Goal: Answer question/provide support

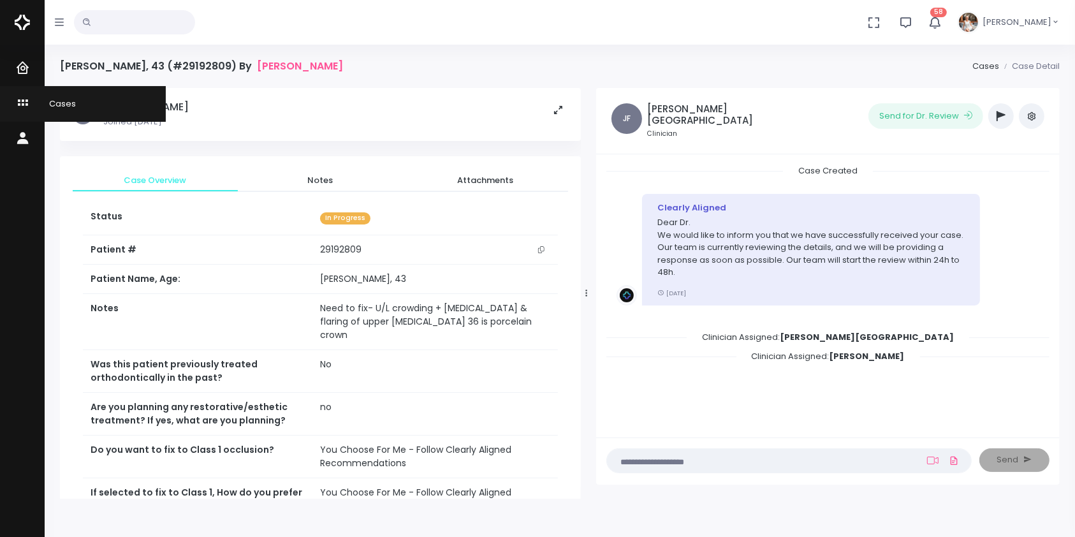
scroll to position [283, 0]
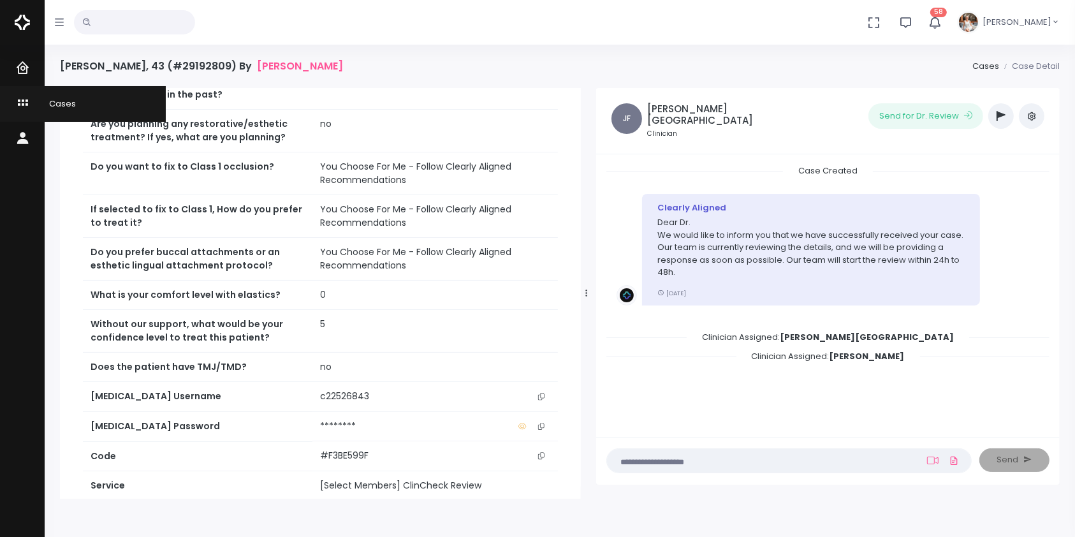
click at [17, 101] on icon "scrollable content" at bounding box center [24, 104] width 18 height 16
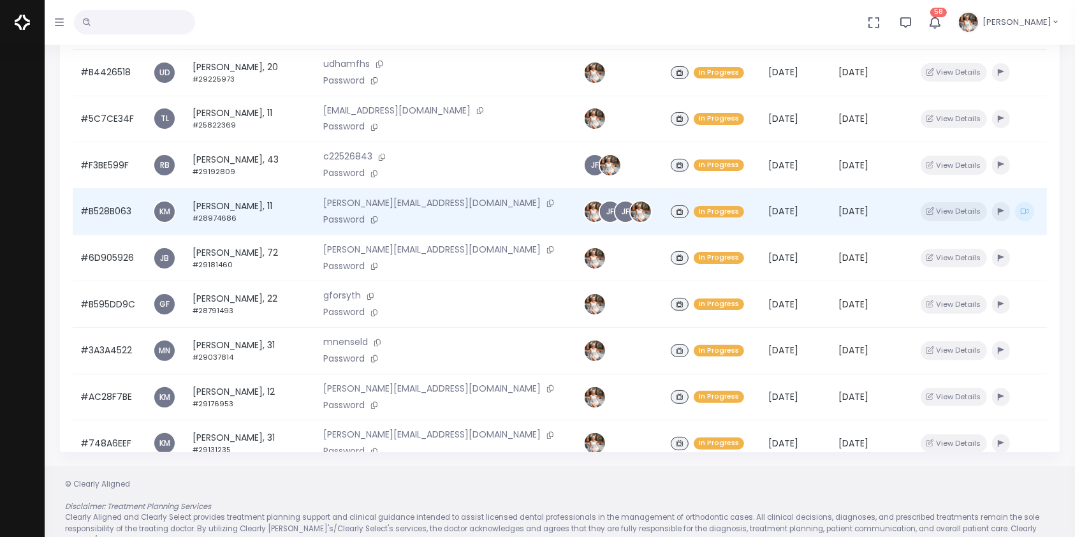
scroll to position [98, 0]
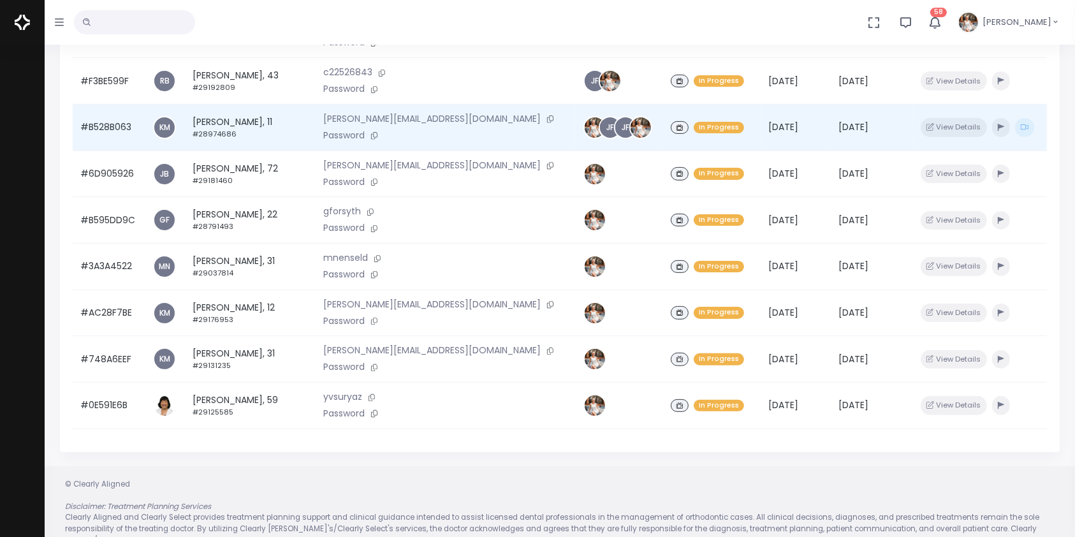
click at [108, 117] on td "#B528B063" at bounding box center [109, 128] width 73 height 47
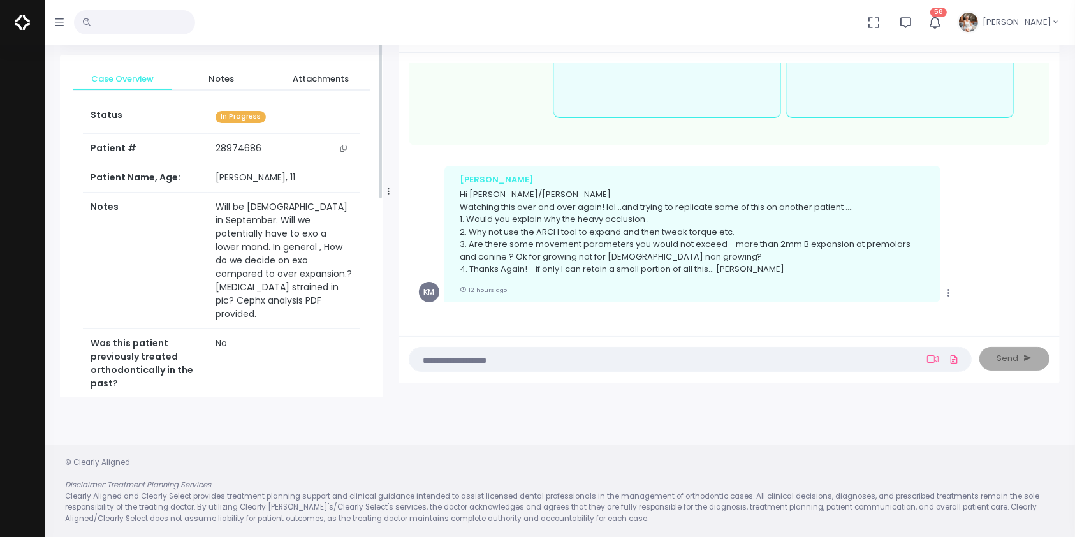
scroll to position [283, 0]
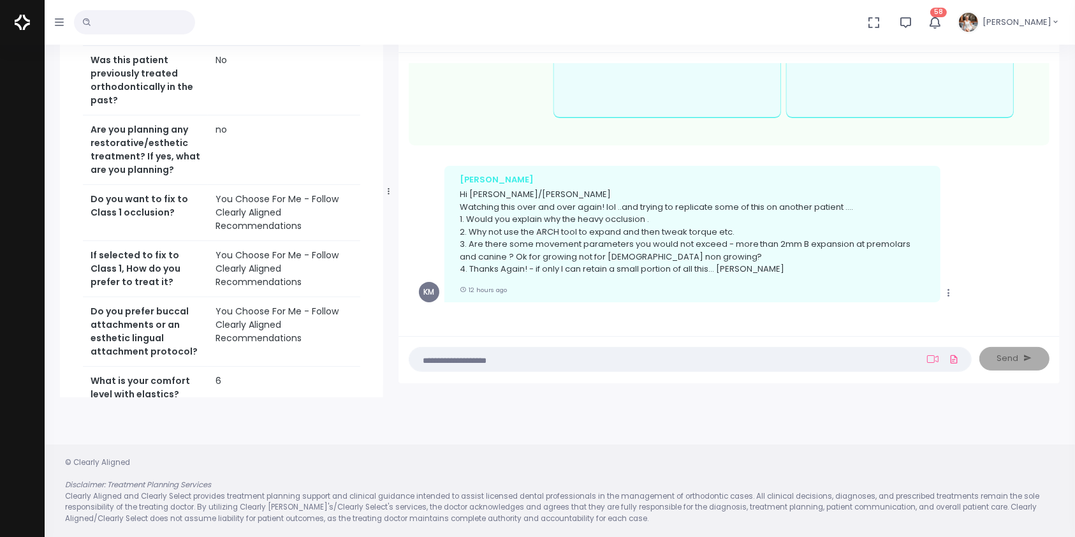
click at [560, 360] on textarea at bounding box center [665, 359] width 497 height 14
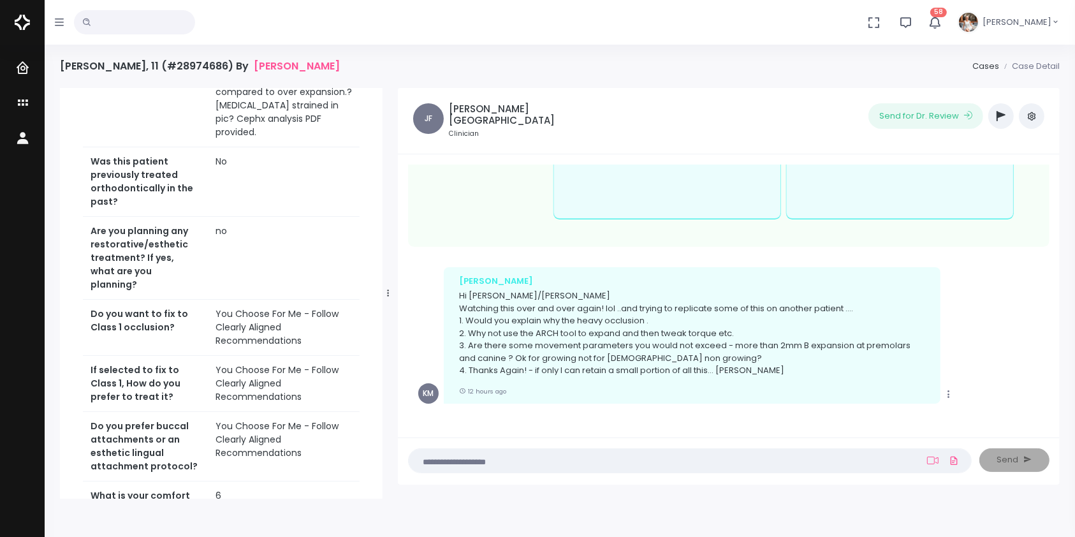
scroll to position [368, 0]
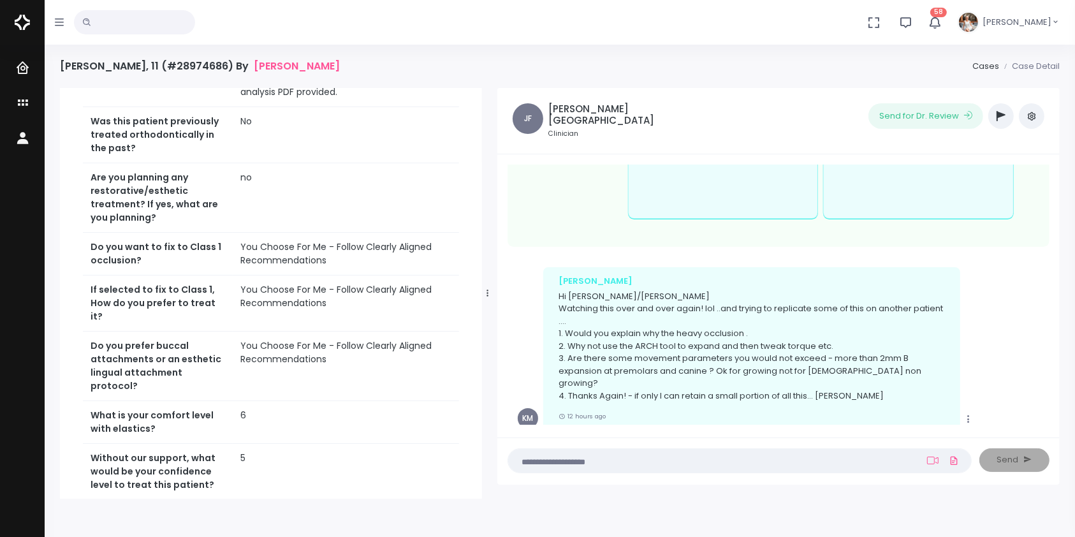
drag, startPoint x: 387, startPoint y: 293, endPoint x: 487, endPoint y: 293, distance: 99.5
click at [487, 293] on icon at bounding box center [488, 293] width 2 height 8
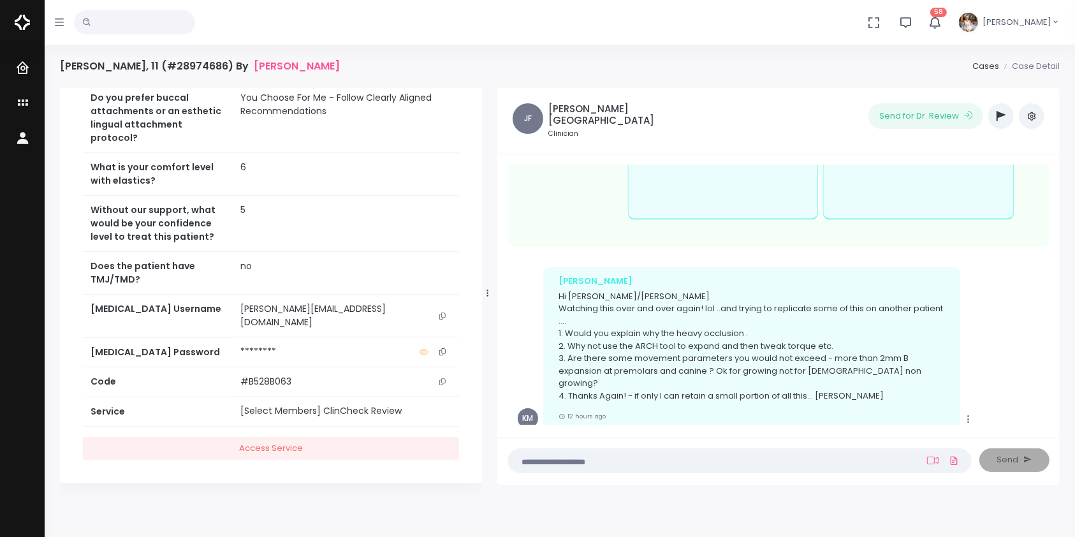
click at [444, 319] on icon "scrollable content" at bounding box center [442, 315] width 6 height 7
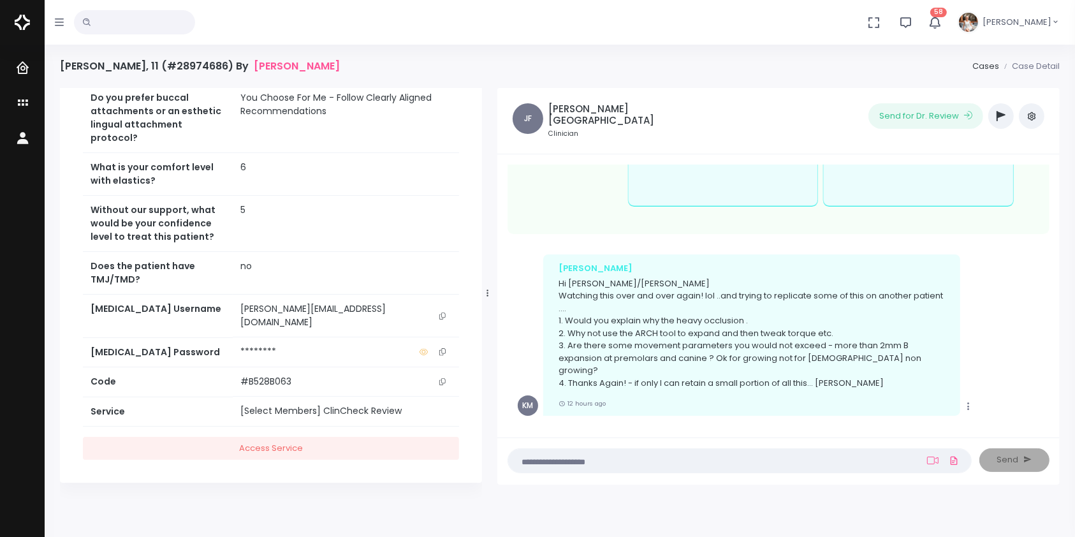
drag, startPoint x: 587, startPoint y: 461, endPoint x: 587, endPoint y: 450, distance: 11.5
click at [587, 450] on nick-textarea "(Obrigatório)" at bounding box center [740, 460] width 464 height 25
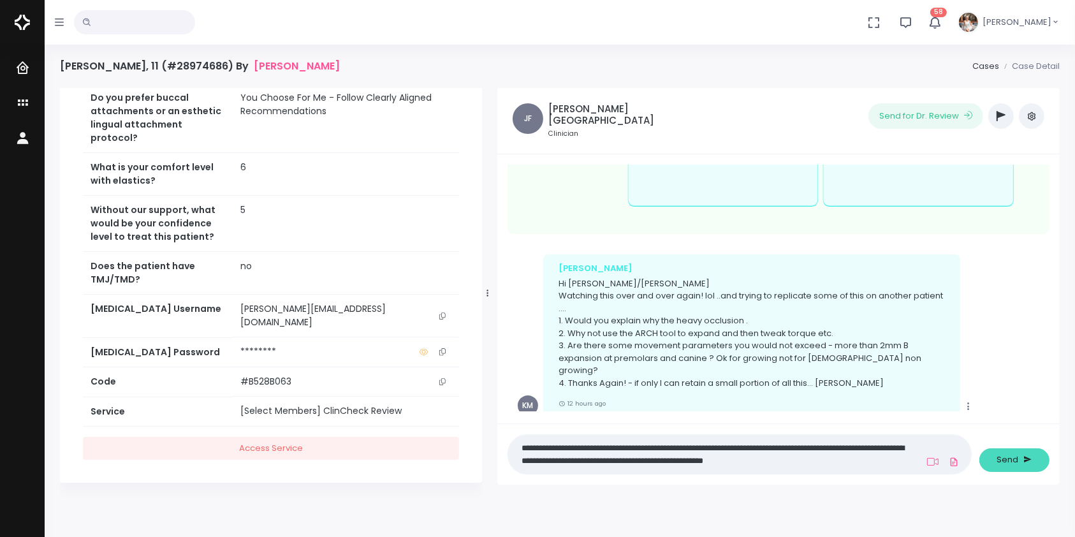
type textarea "**********"
click at [1011, 464] on span "Send" at bounding box center [1008, 459] width 22 height 13
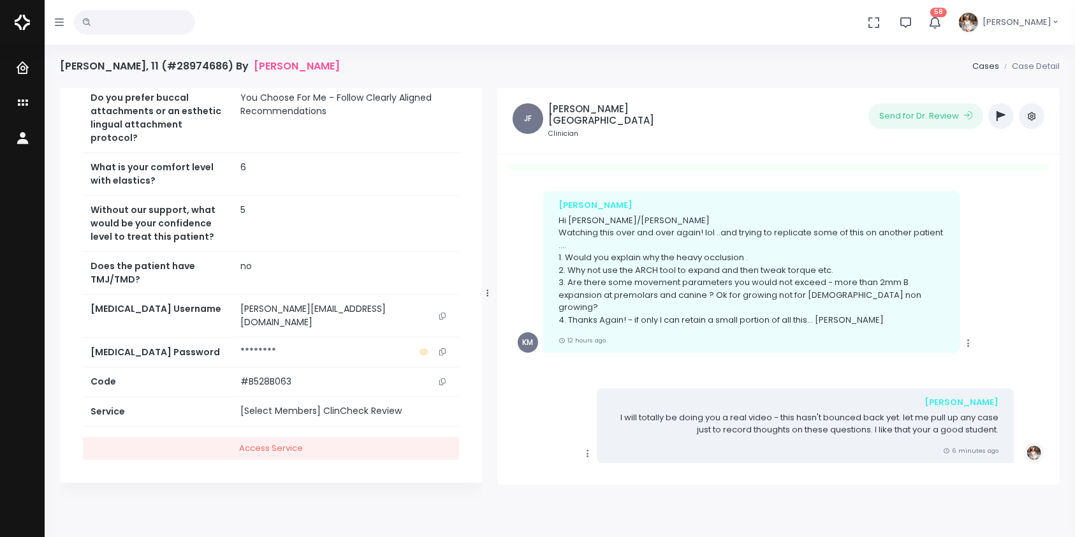
scroll to position [504, 0]
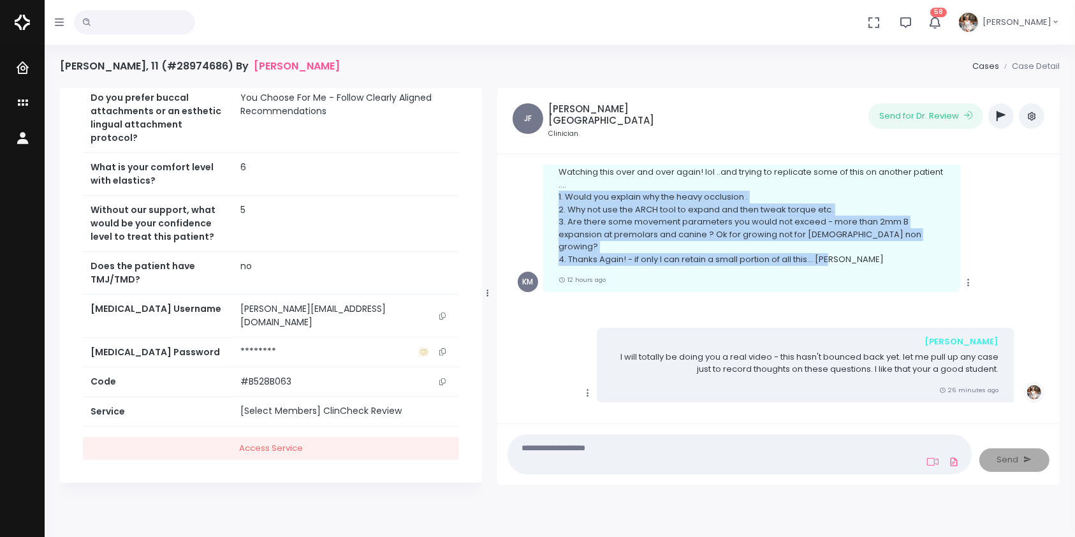
drag, startPoint x: 850, startPoint y: 242, endPoint x: 551, endPoint y: 186, distance: 304.3
click at [551, 186] on div "[PERSON_NAME] Hi [PERSON_NAME]/[PERSON_NAME] Watching this over and over again!…" at bounding box center [751, 211] width 417 height 161
copy p "1. Would you explain why the heavy occlusion . 2. Why not use the ARCH tool to …"
click at [17, 59] on link "Dashboard" at bounding box center [83, 68] width 166 height 35
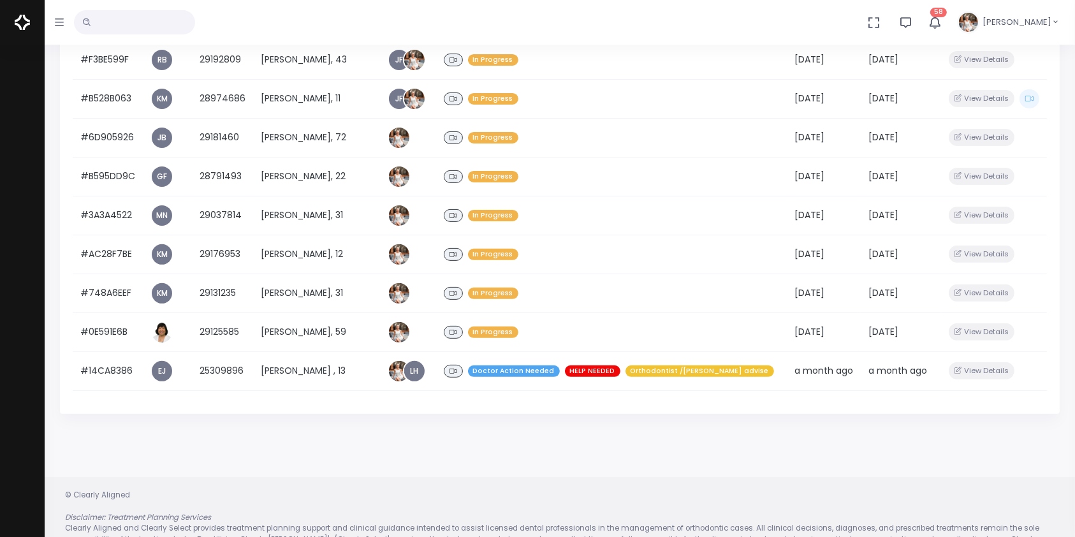
scroll to position [395, 0]
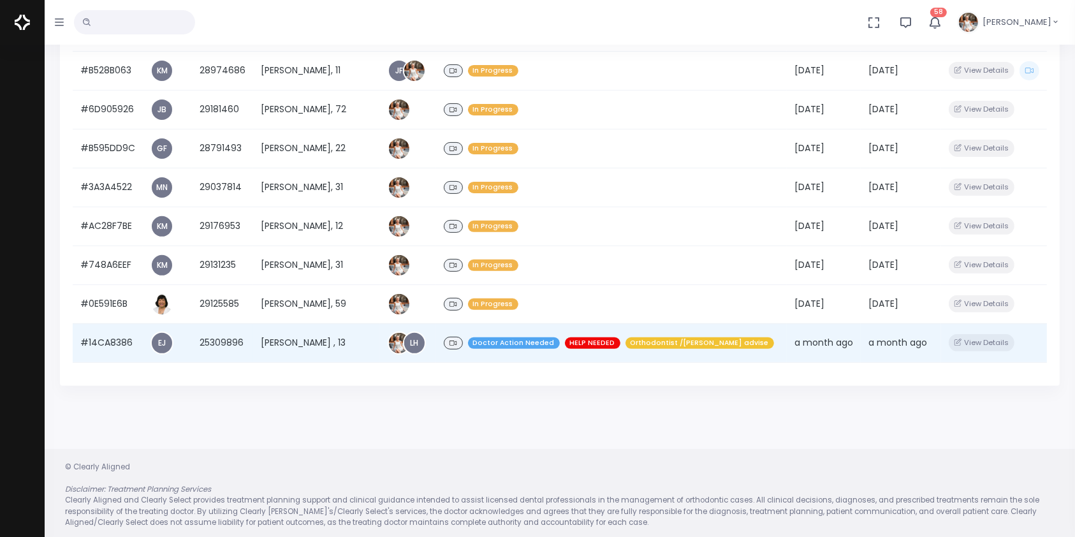
click at [119, 339] on td "#14CA8386" at bounding box center [108, 342] width 70 height 39
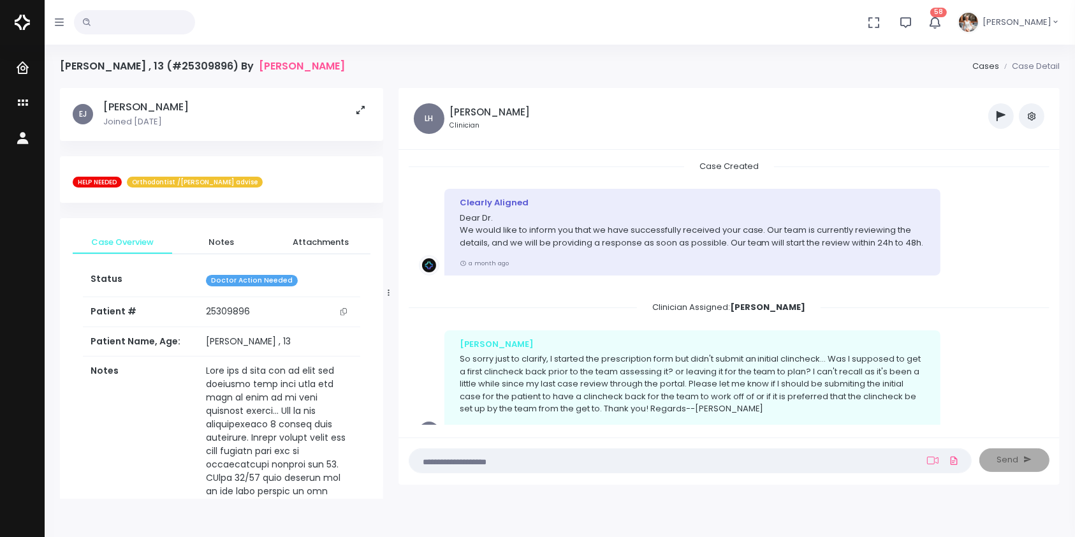
click at [1037, 111] on button "button" at bounding box center [1032, 116] width 26 height 26
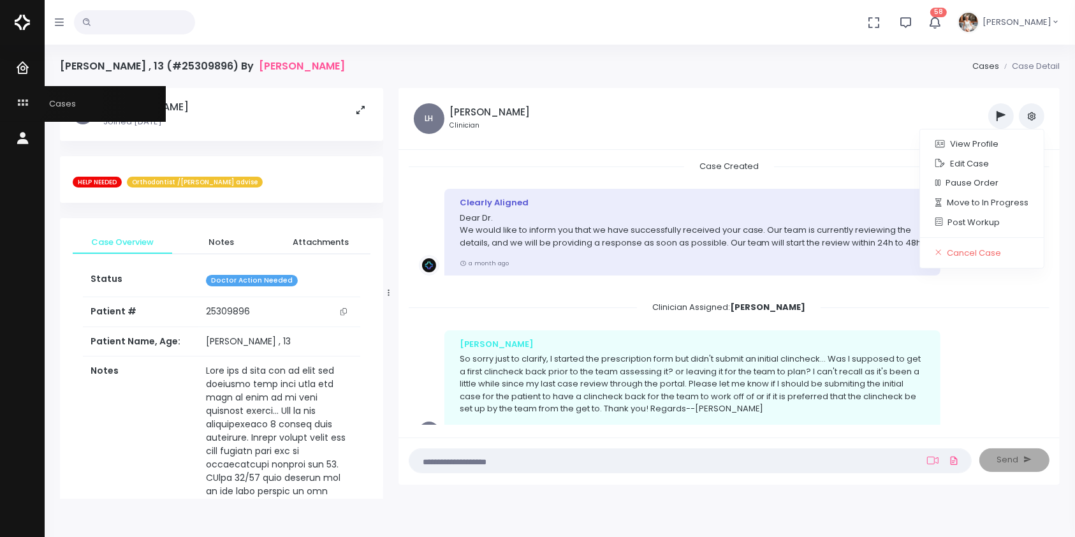
click at [20, 99] on icon "scrollable content" at bounding box center [24, 104] width 18 height 16
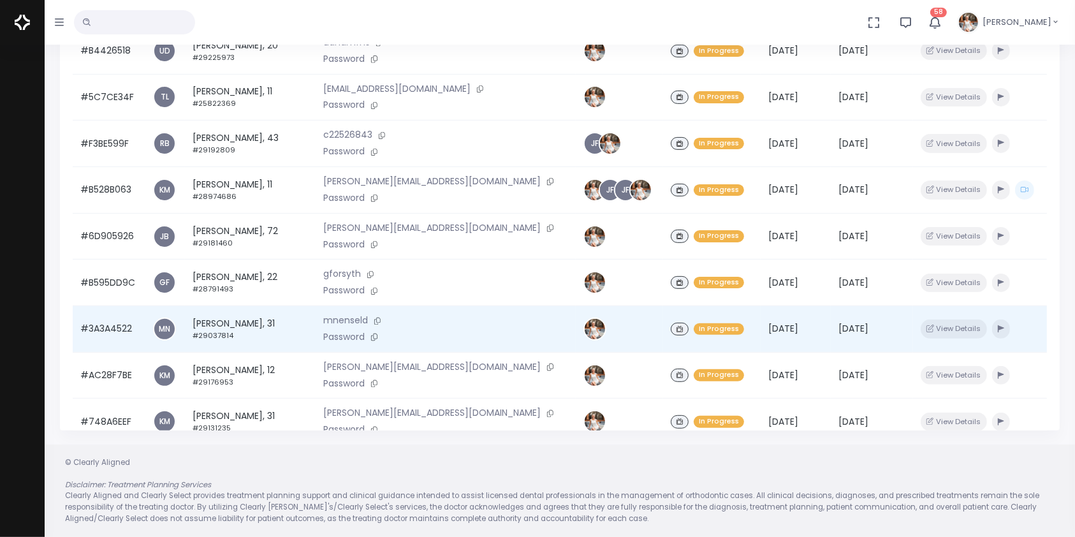
scroll to position [98, 0]
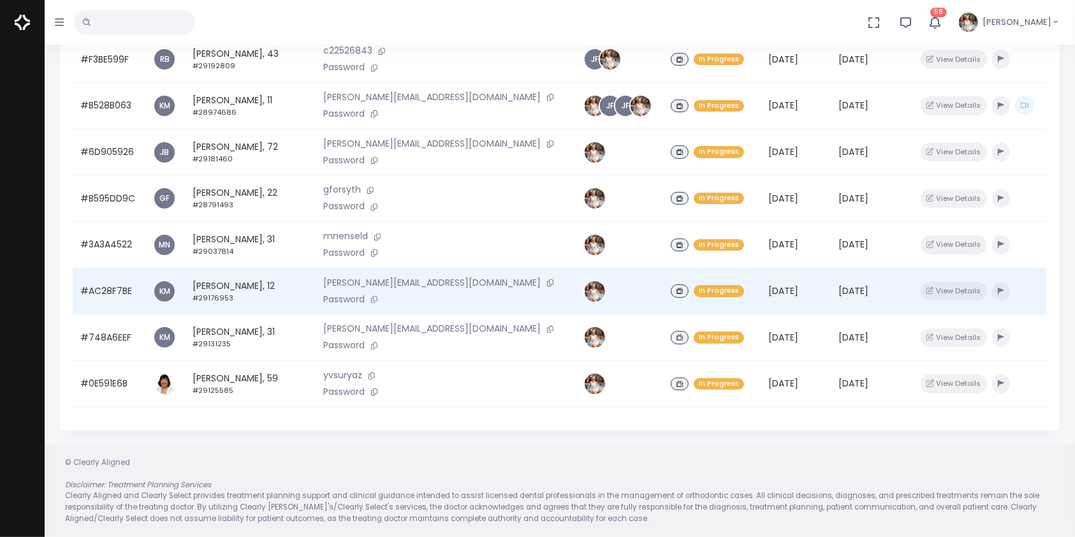
click at [110, 284] on td "#AC28F7BE" at bounding box center [109, 291] width 73 height 47
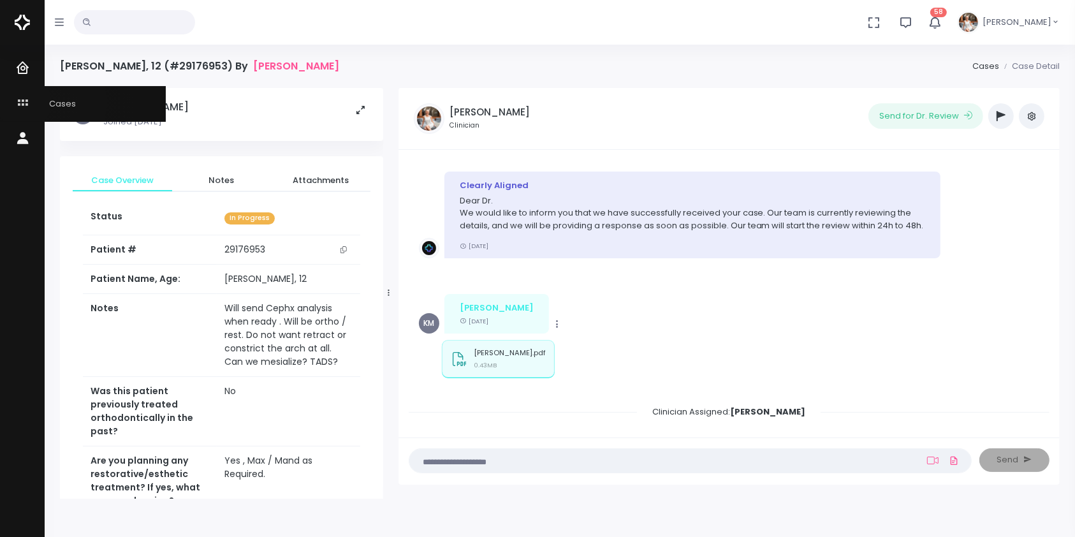
click at [24, 102] on icon "scrollable content" at bounding box center [24, 104] width 18 height 16
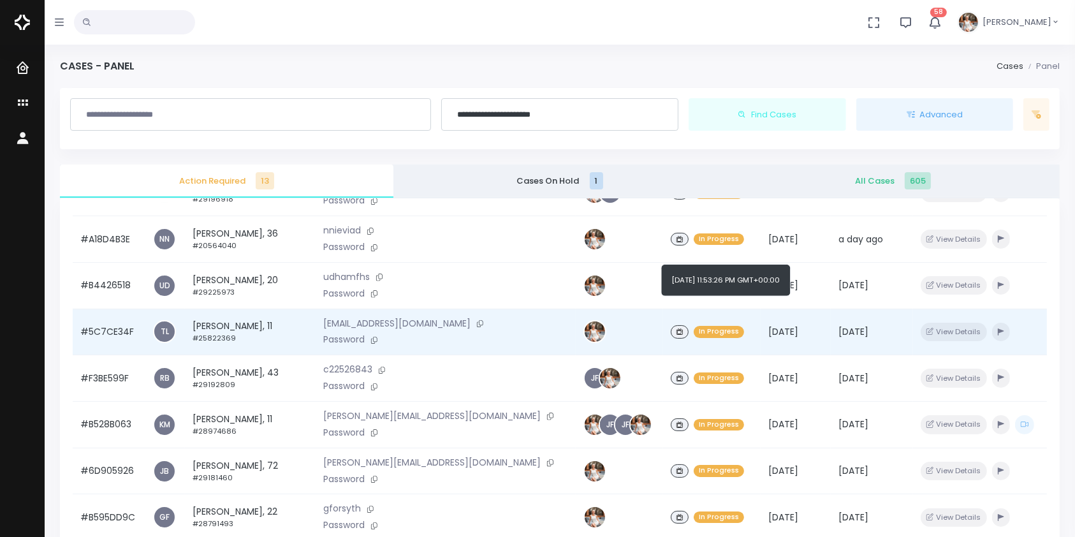
scroll to position [98, 0]
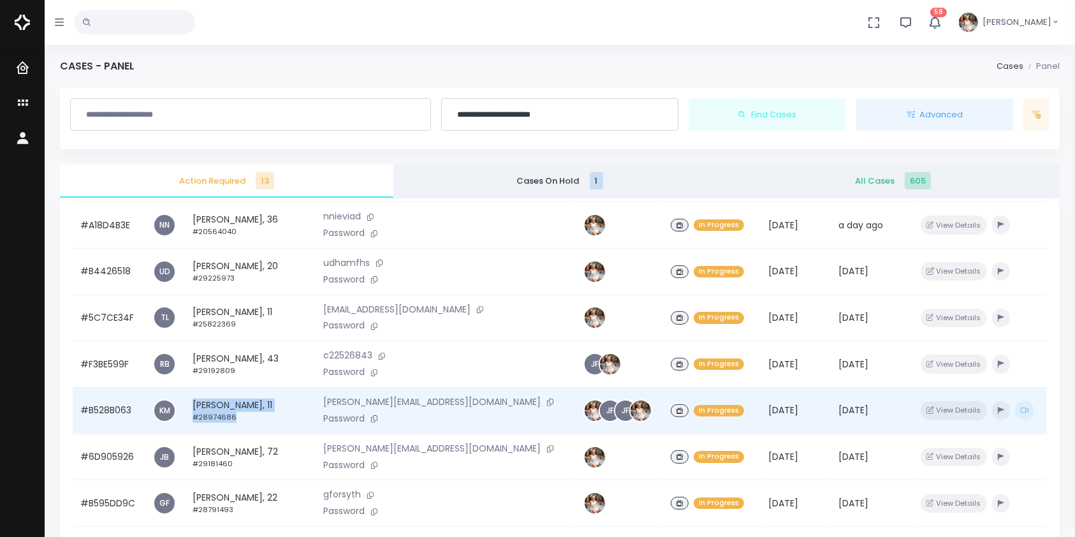
drag, startPoint x: 286, startPoint y: 403, endPoint x: 254, endPoint y: 413, distance: 33.3
click at [254, 413] on td "[PERSON_NAME], 11 #28974686" at bounding box center [250, 411] width 131 height 47
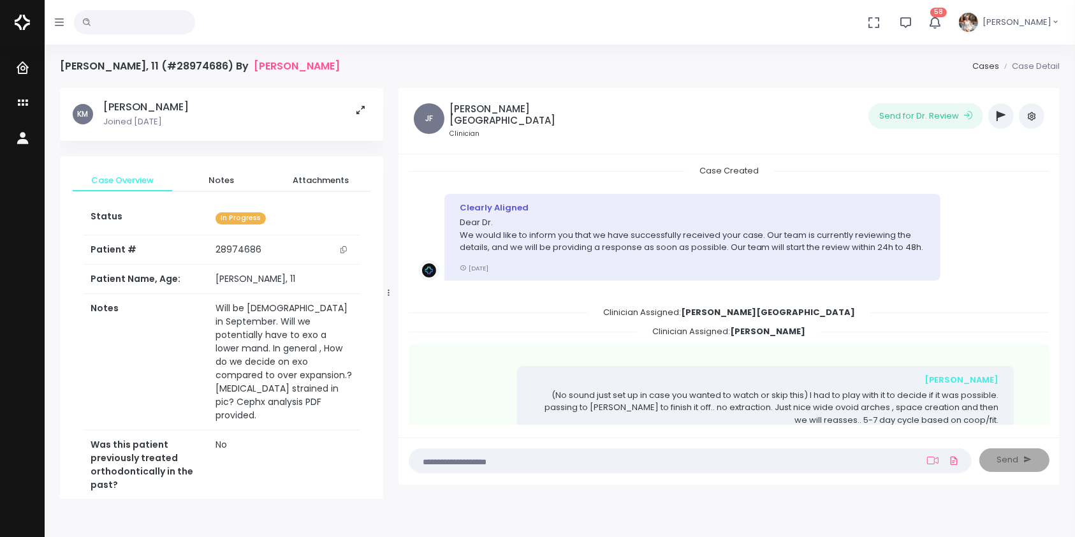
scroll to position [466, 0]
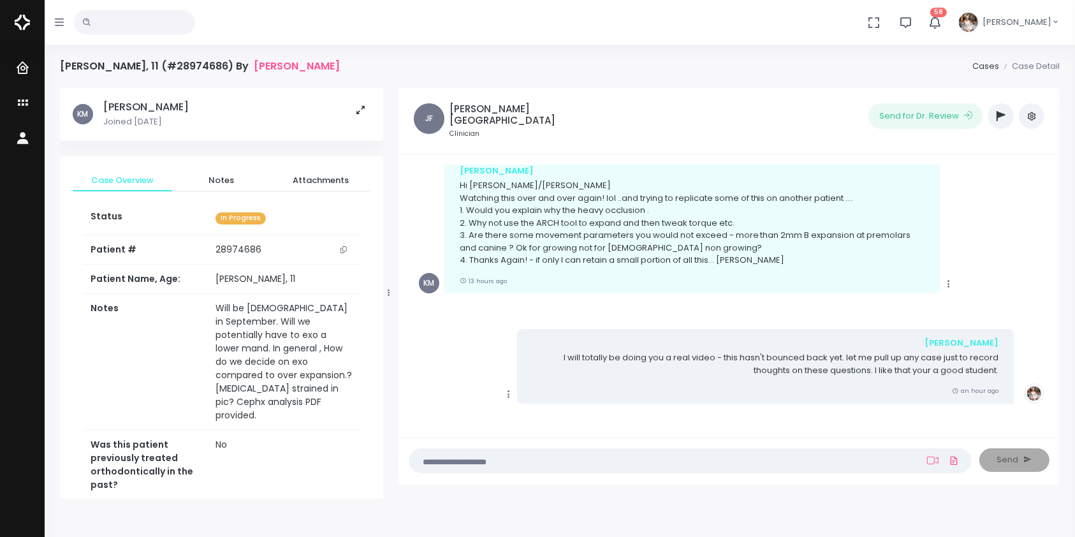
drag, startPoint x: 333, startPoint y: 64, endPoint x: 45, endPoint y: 60, distance: 288.9
click at [45, 60] on div "[PERSON_NAME], 11 (#28974686) By [PERSON_NAME] Cases Case Detail KM [PERSON_NAM…" at bounding box center [560, 319] width 1030 height 639
copy h4 "[PERSON_NAME], 11 (#28974686) By"
click at [20, 96] on icon "scrollable content" at bounding box center [24, 104] width 18 height 16
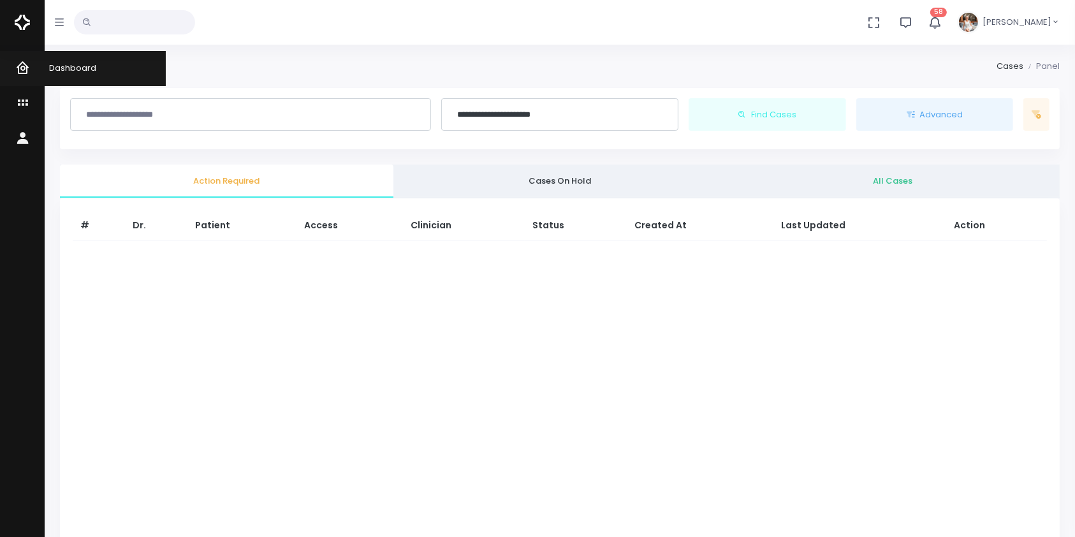
click at [22, 68] on icon "scrollable content" at bounding box center [24, 69] width 18 height 16
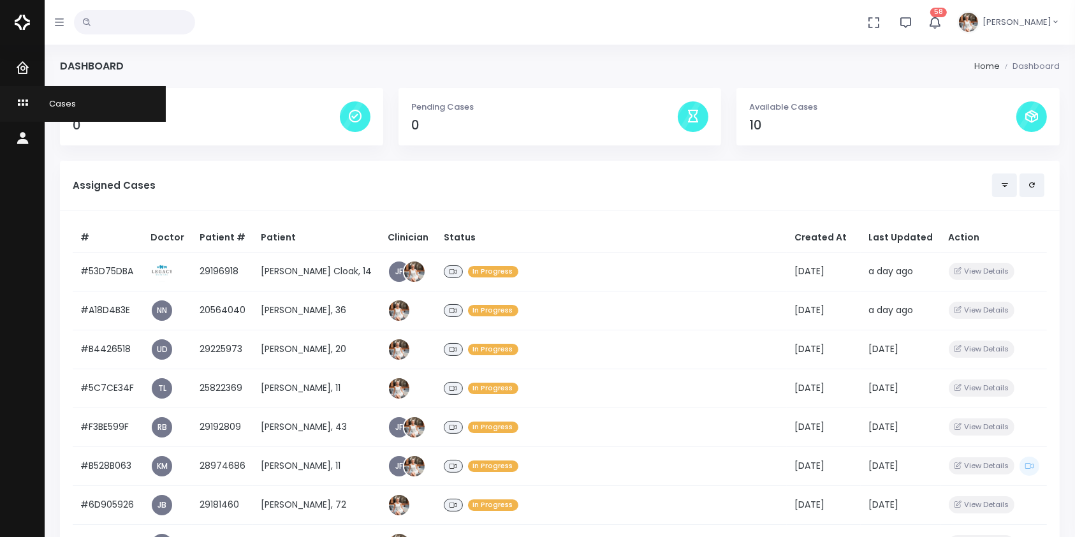
click at [20, 101] on icon "scrollable content" at bounding box center [24, 104] width 18 height 16
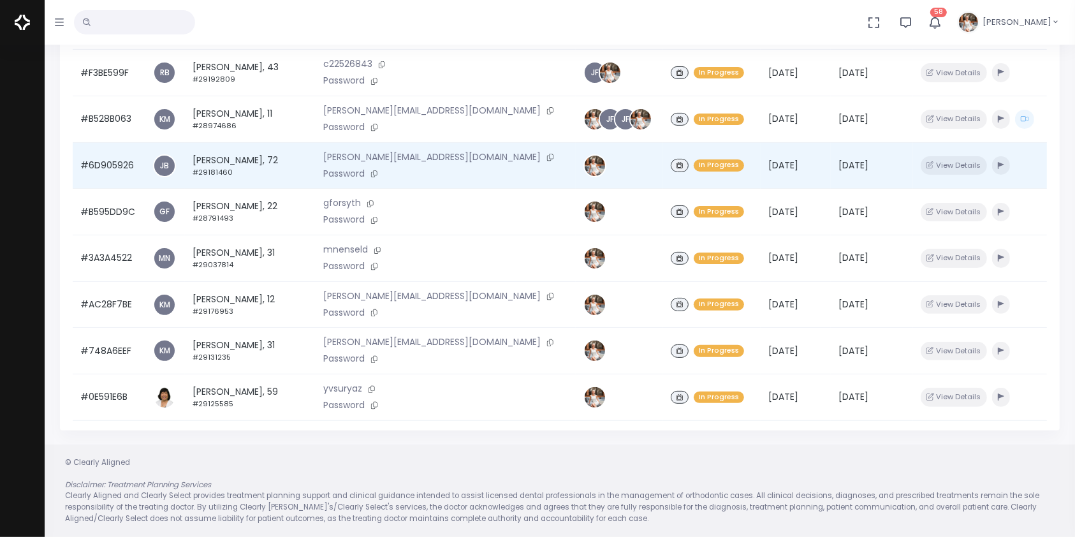
scroll to position [98, 0]
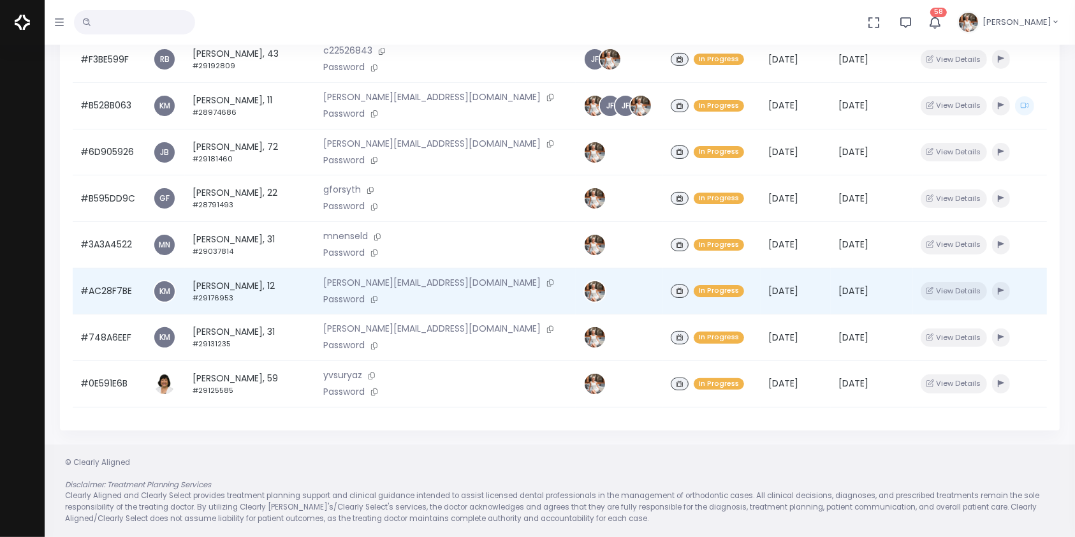
click at [105, 288] on td "#AC28F7BE" at bounding box center [109, 291] width 73 height 47
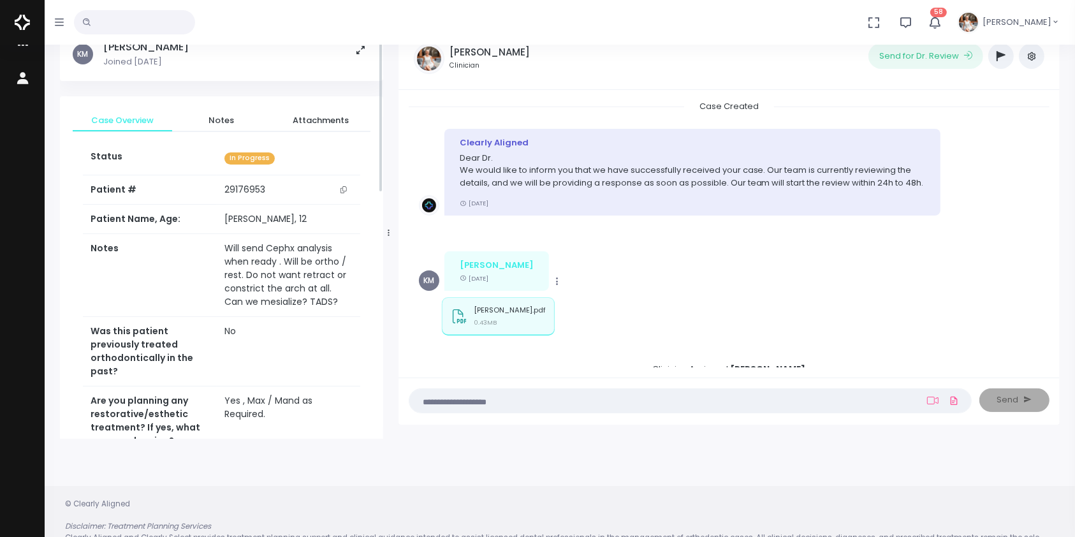
scroll to position [101, 0]
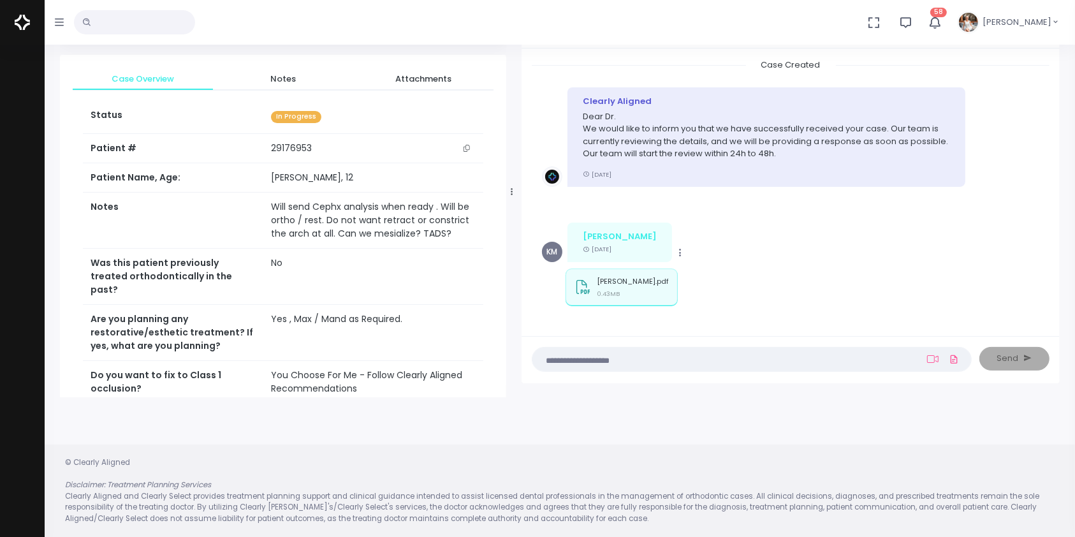
drag, startPoint x: 390, startPoint y: 186, endPoint x: 514, endPoint y: 196, distance: 124.8
click at [514, 196] on div at bounding box center [512, 191] width 6 height 402
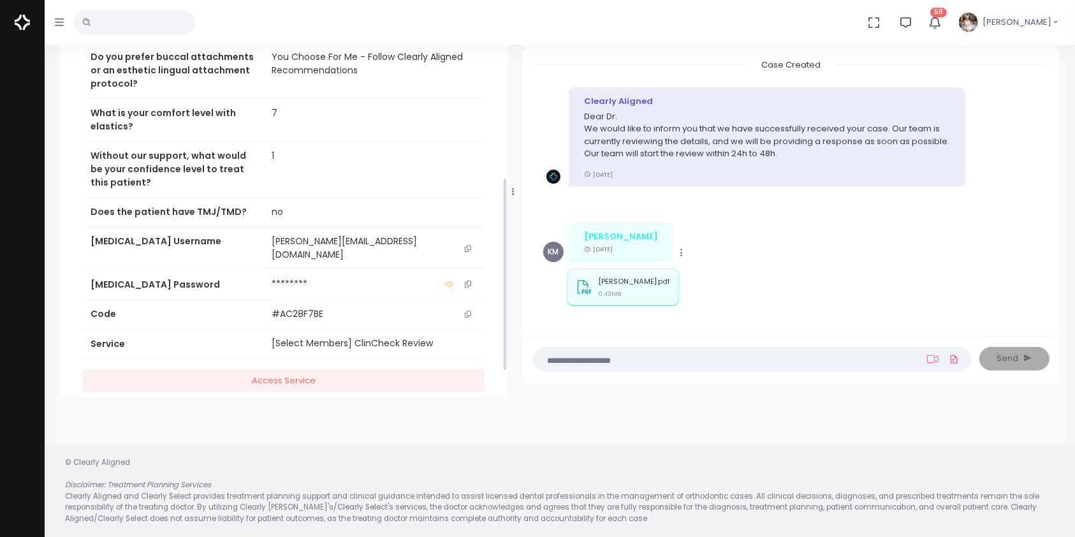
scroll to position [458, 0]
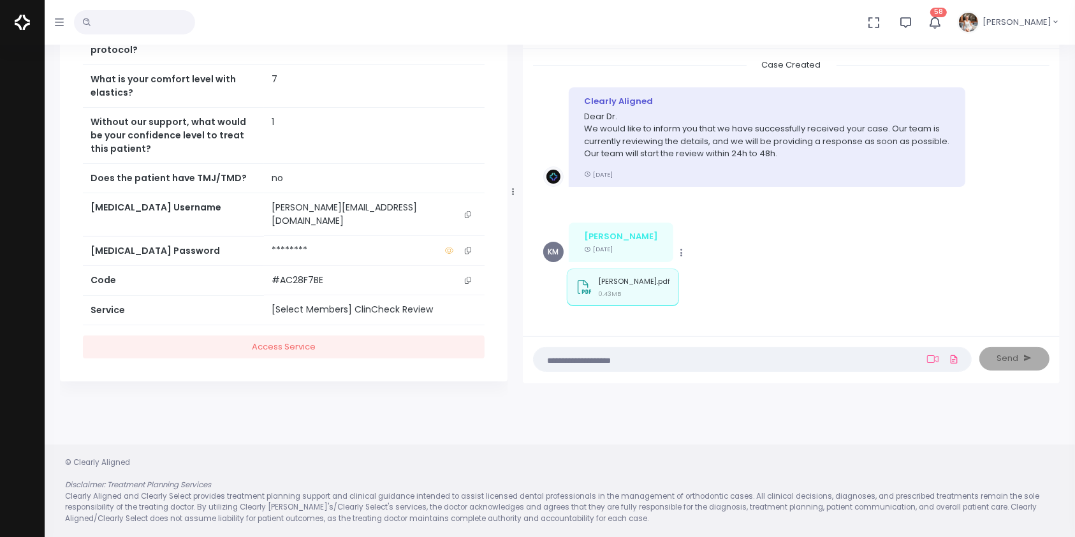
click at [469, 216] on icon "scrollable content" at bounding box center [468, 214] width 6 height 7
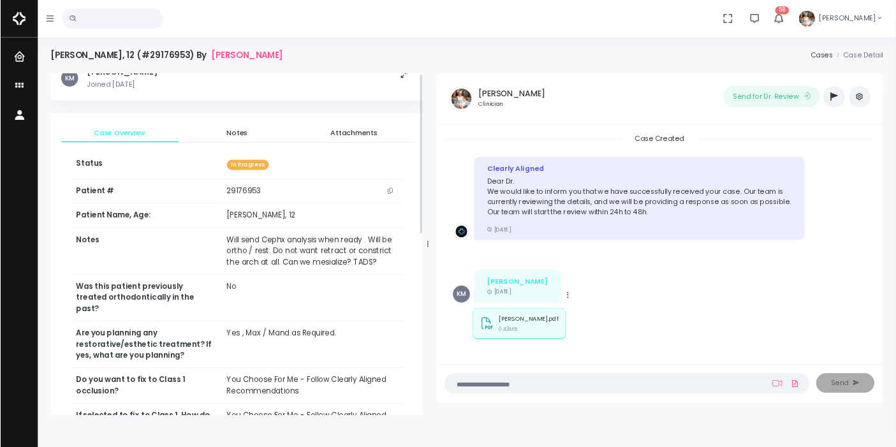
scroll to position [0, 0]
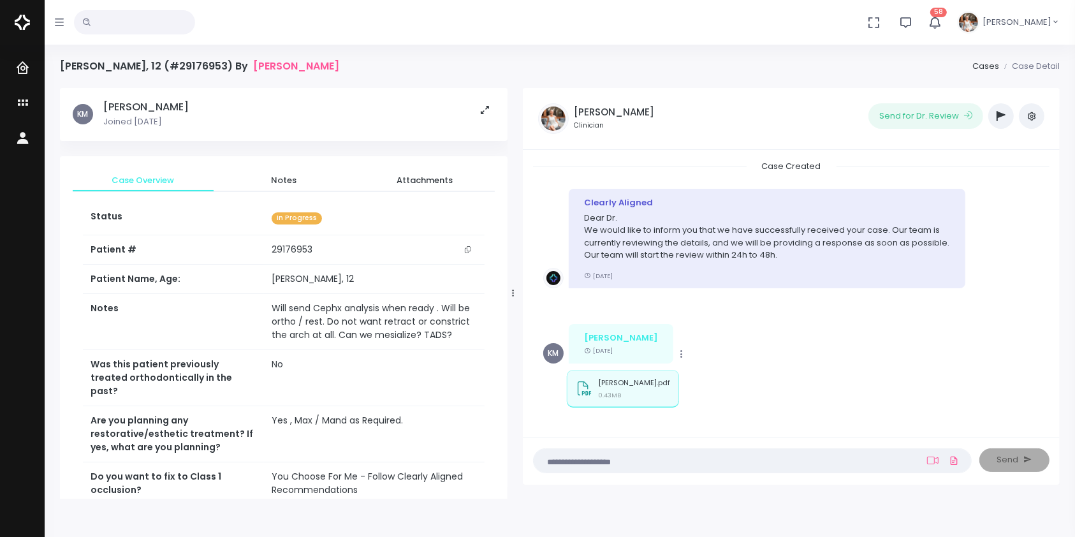
drag, startPoint x: 615, startPoint y: 460, endPoint x: 613, endPoint y: 471, distance: 11.8
click at [615, 463] on textarea at bounding box center [727, 460] width 372 height 14
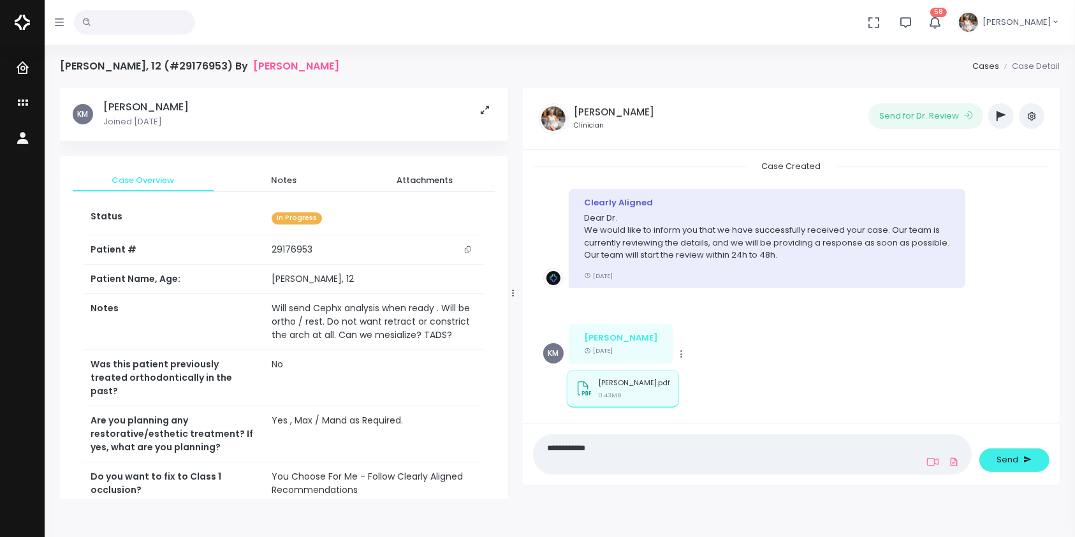
click at [803, 390] on div "[PERSON_NAME].pdf 0.43MB" at bounding box center [753, 388] width 372 height 37
click at [803, 389] on div "[PERSON_NAME].pdf 0.43MB" at bounding box center [753, 388] width 372 height 37
click at [589, 454] on textarea "**********" at bounding box center [727, 454] width 372 height 29
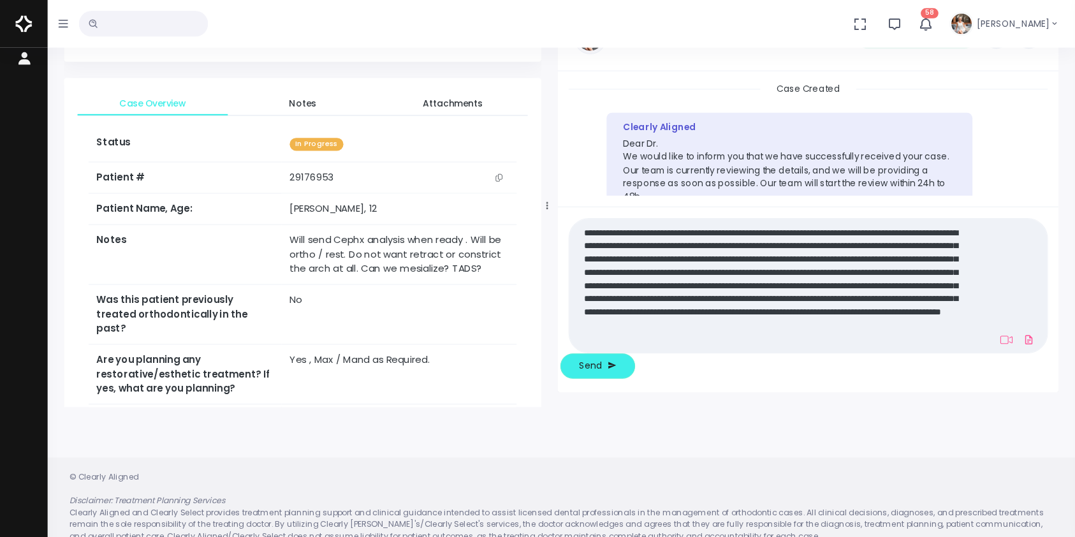
scroll to position [83, 0]
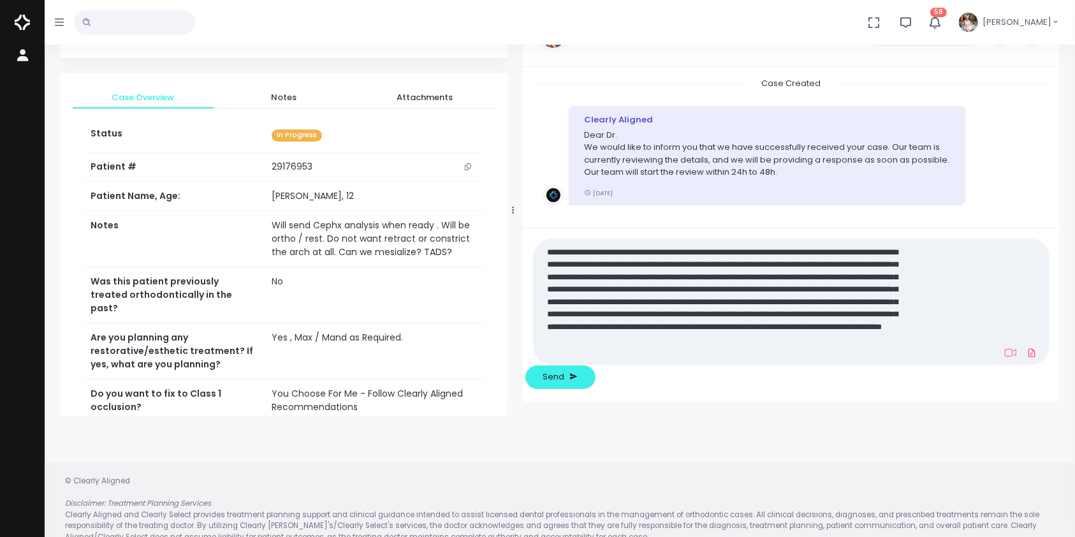
click at [723, 360] on textarea "**********" at bounding box center [727, 302] width 372 height 116
click at [756, 342] on textarea "**********" at bounding box center [727, 302] width 372 height 116
click at [828, 337] on textarea "**********" at bounding box center [727, 302] width 372 height 116
click at [826, 342] on textarea "**********" at bounding box center [727, 302] width 372 height 116
type textarea "**********"
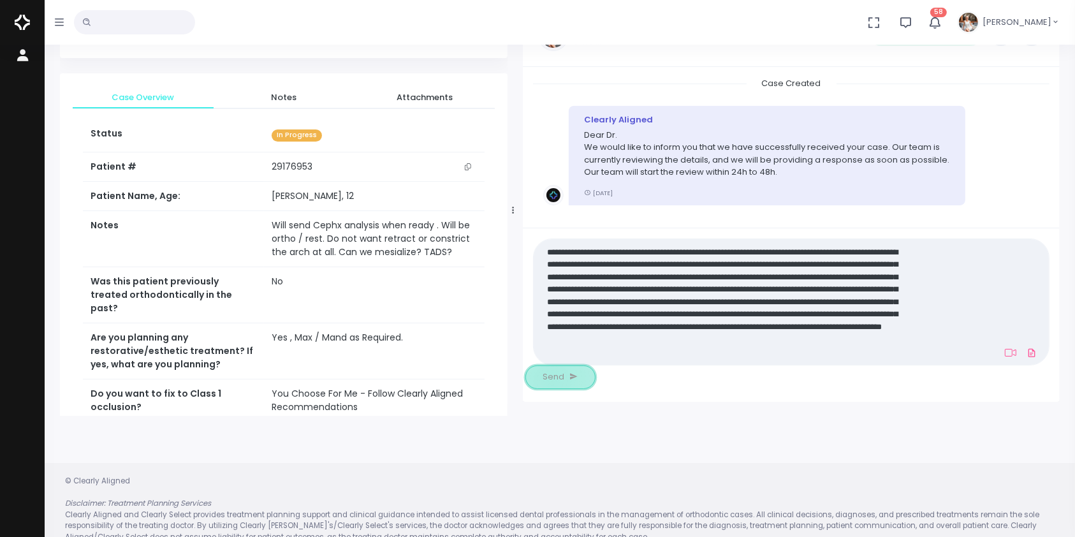
click at [565, 380] on span "Send" at bounding box center [554, 376] width 22 height 13
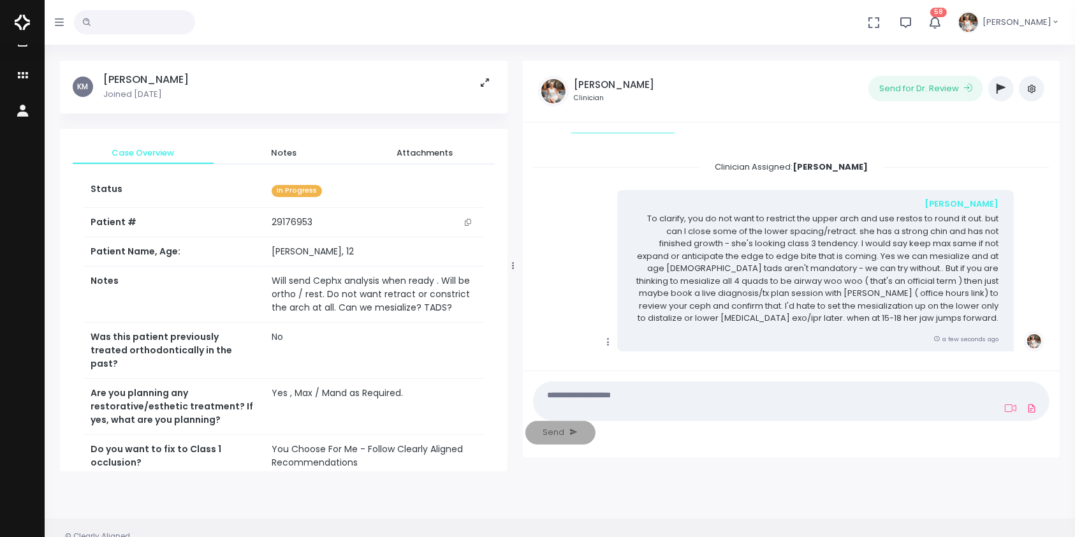
scroll to position [0, 0]
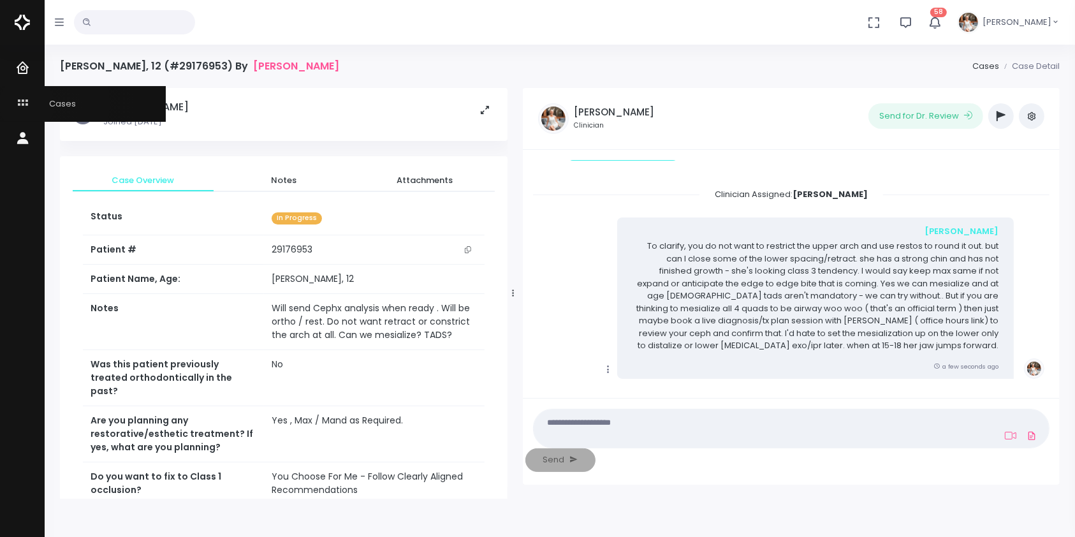
click at [27, 105] on icon "scrollable content" at bounding box center [24, 104] width 18 height 16
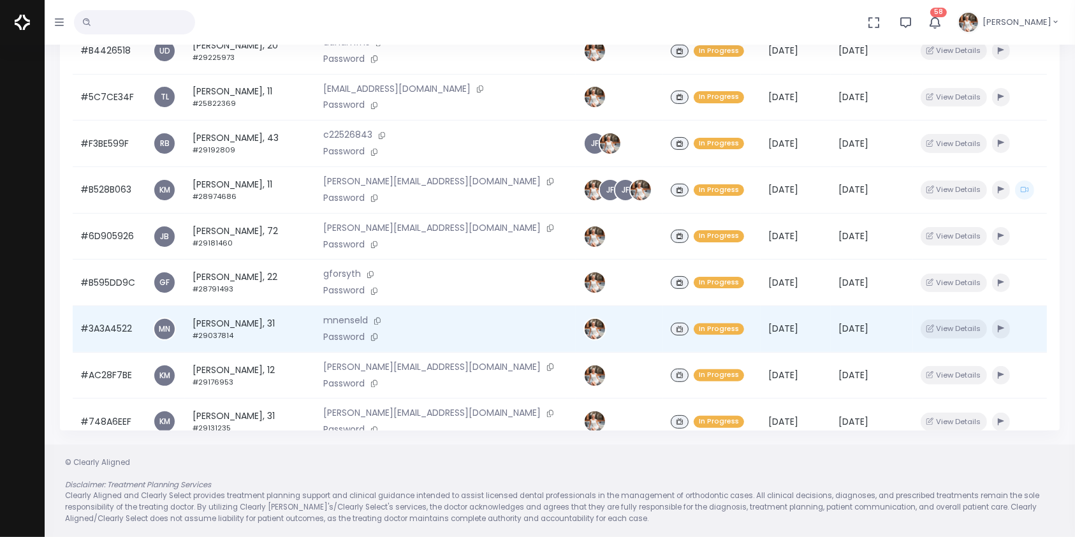
scroll to position [98, 0]
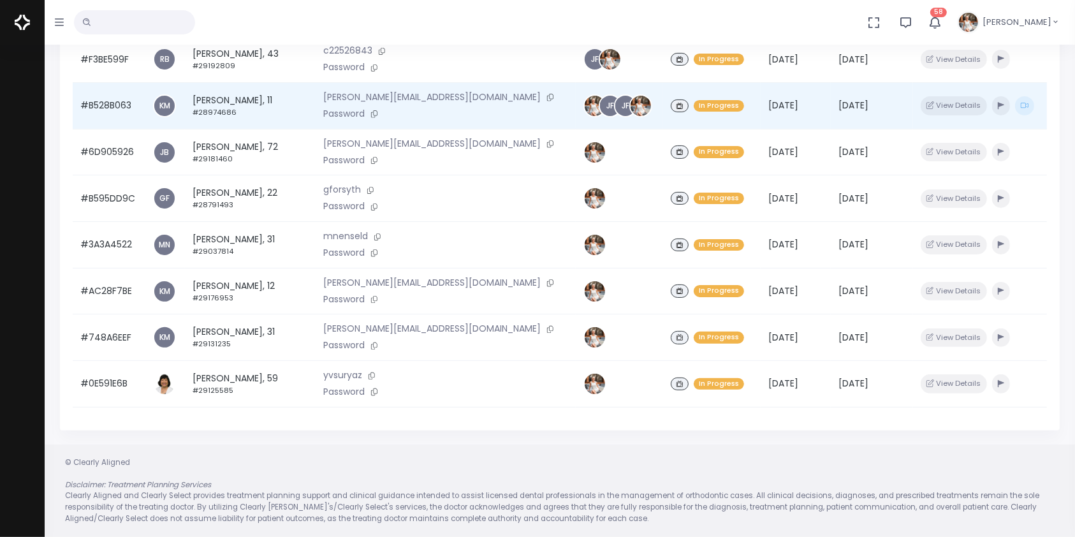
click at [119, 99] on td "#B528B063" at bounding box center [109, 106] width 73 height 47
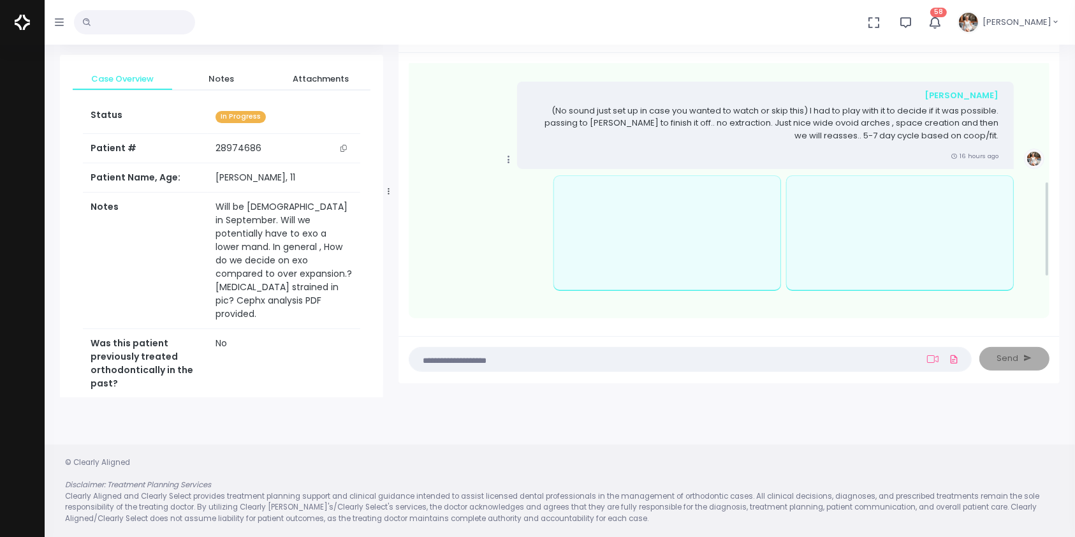
scroll to position [466, 0]
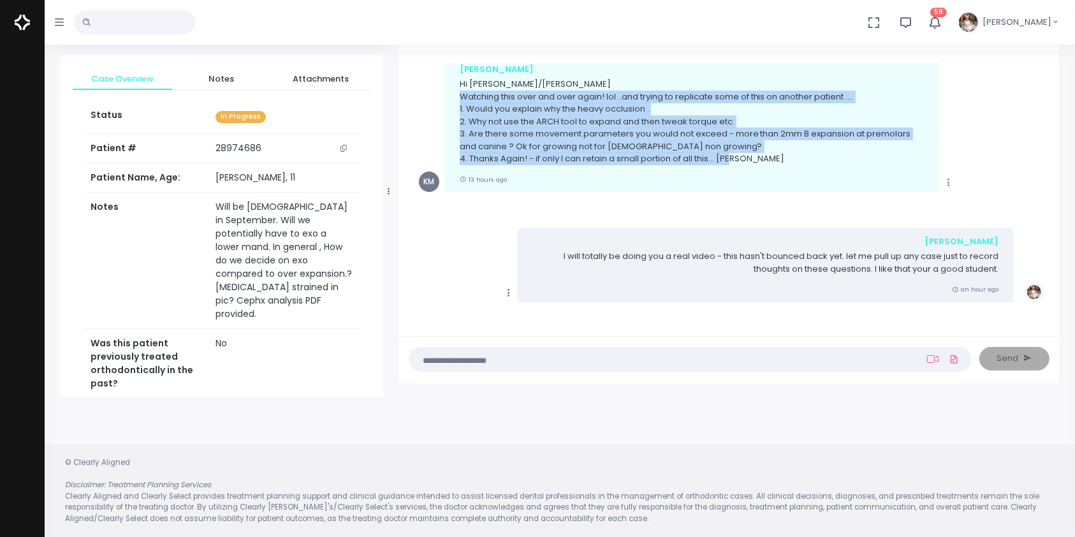
drag, startPoint x: 753, startPoint y: 158, endPoint x: 449, endPoint y: 89, distance: 312.0
click at [449, 89] on div "[PERSON_NAME] Hi [PERSON_NAME]/[PERSON_NAME] Watching this over and over again!…" at bounding box center [692, 123] width 497 height 136
copy p "Watching this over and over again! lol ..and trying to replicate some of this o…"
